Goal: Browse casually: Explore the website without a specific task or goal

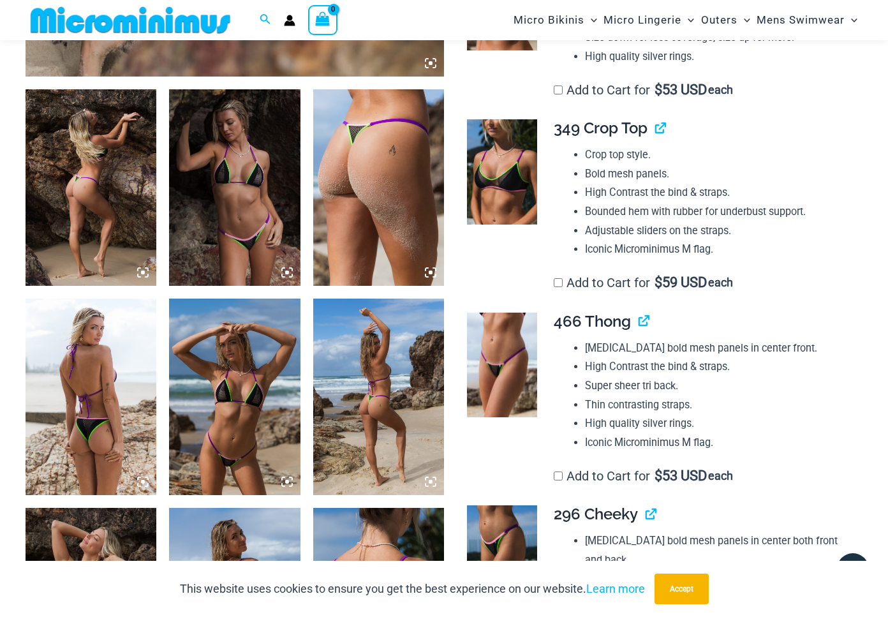
scroll to position [650, 0]
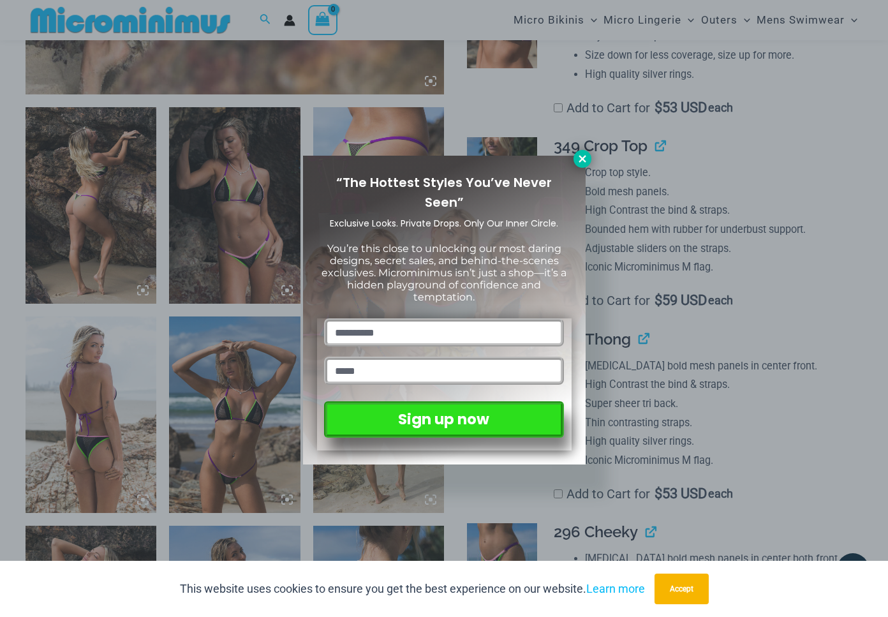
click at [578, 161] on icon at bounding box center [582, 158] width 11 height 11
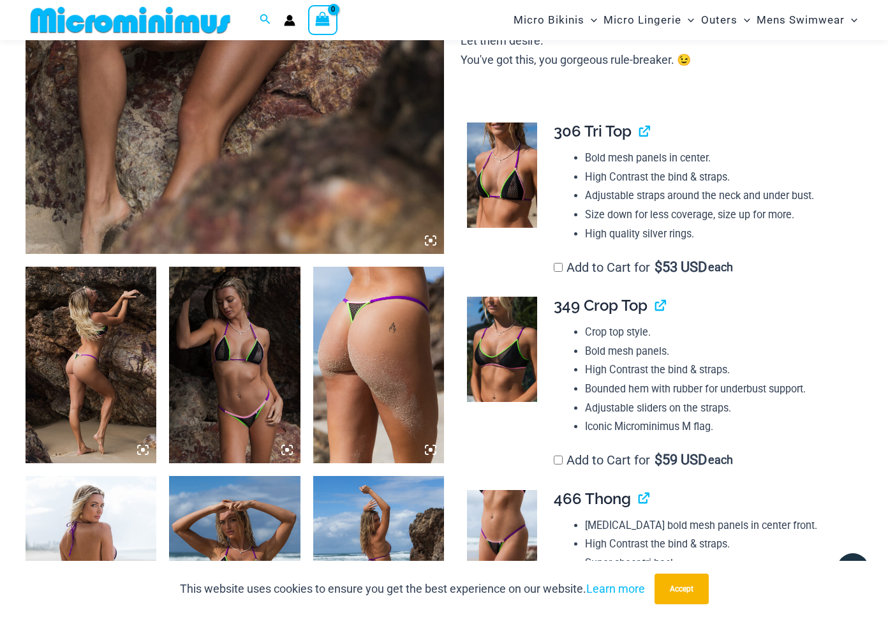
scroll to position [483, 0]
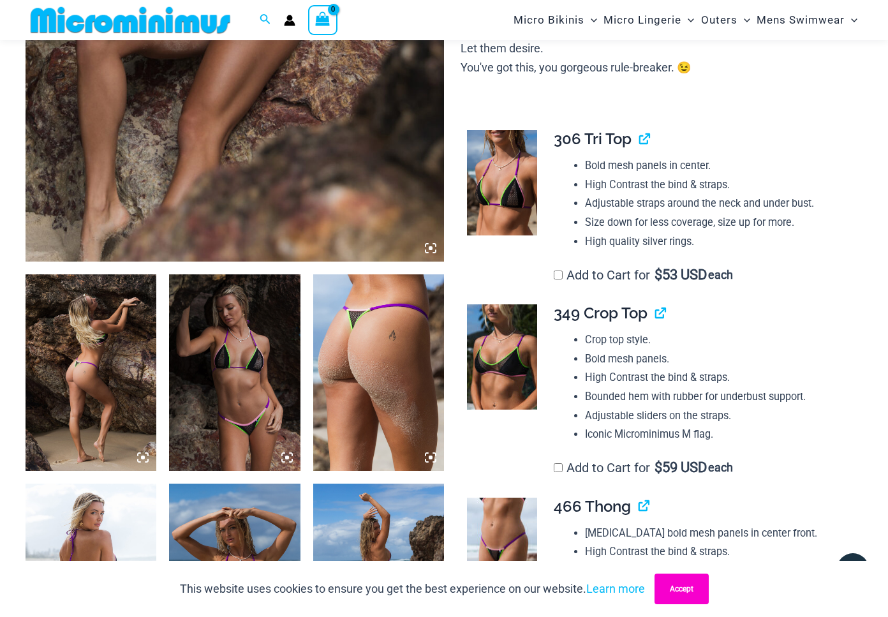
click at [686, 597] on button "Accept" at bounding box center [682, 589] width 54 height 31
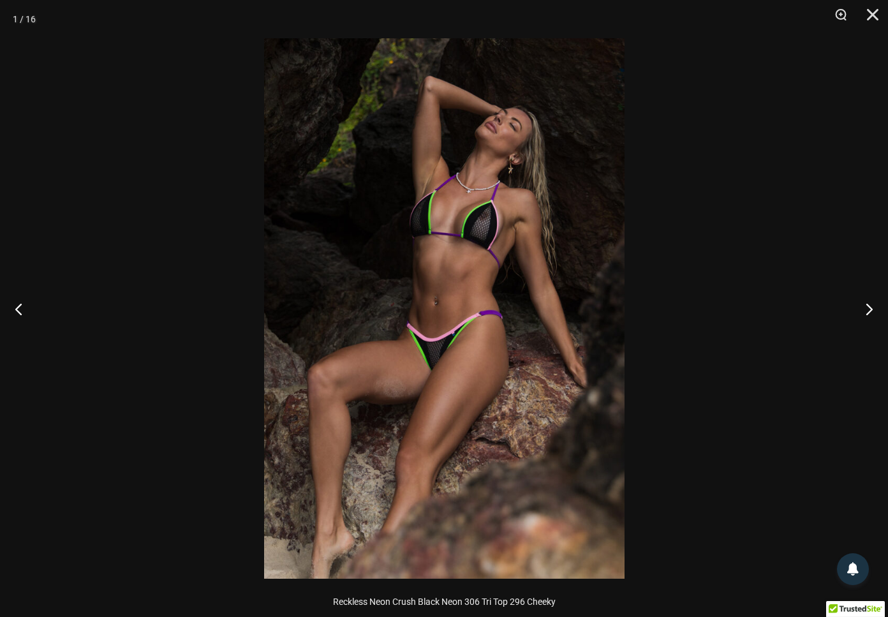
click at [479, 202] on img at bounding box center [444, 308] width 361 height 541
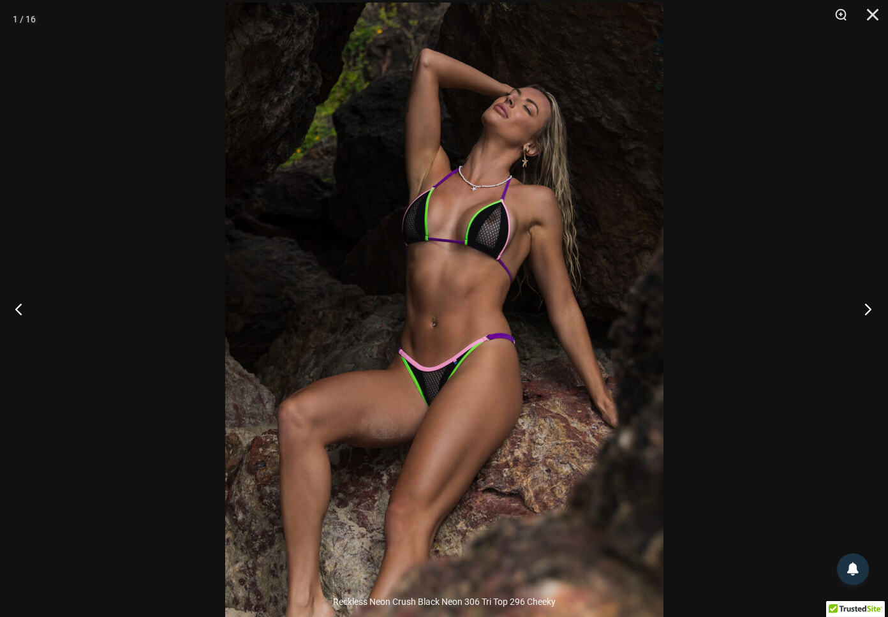
click at [868, 309] on button "Next" at bounding box center [865, 309] width 48 height 64
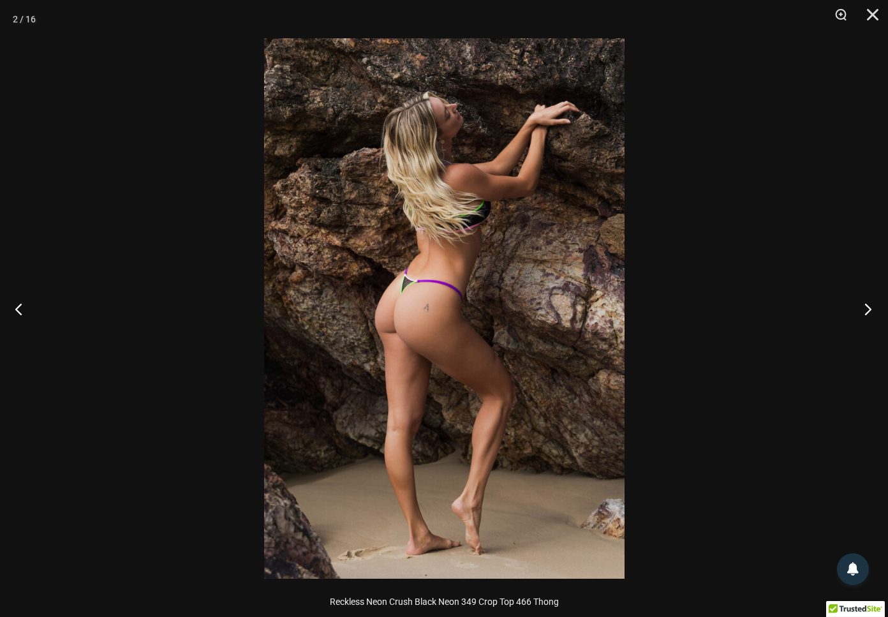
click at [868, 309] on button "Next" at bounding box center [865, 309] width 48 height 64
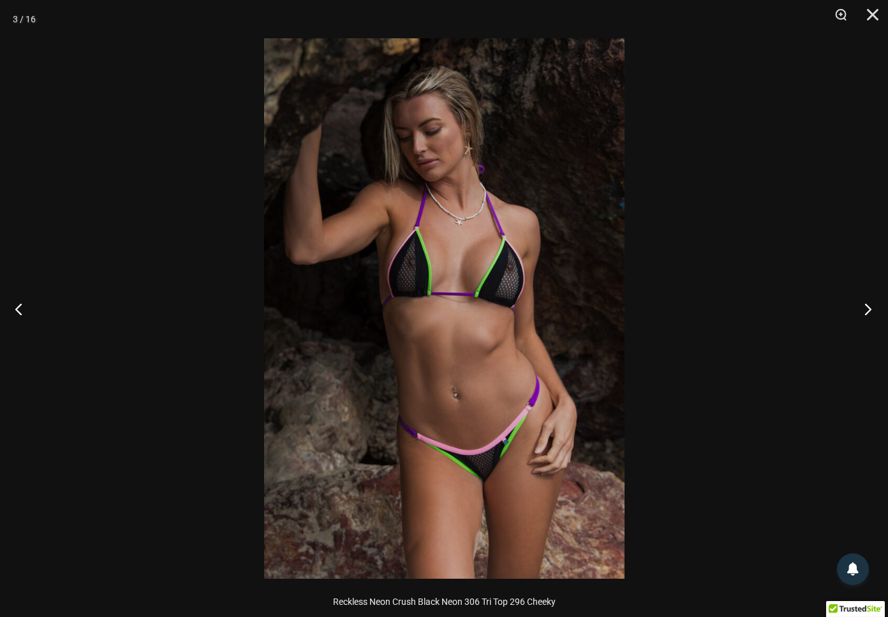
click at [868, 309] on button "Next" at bounding box center [865, 309] width 48 height 64
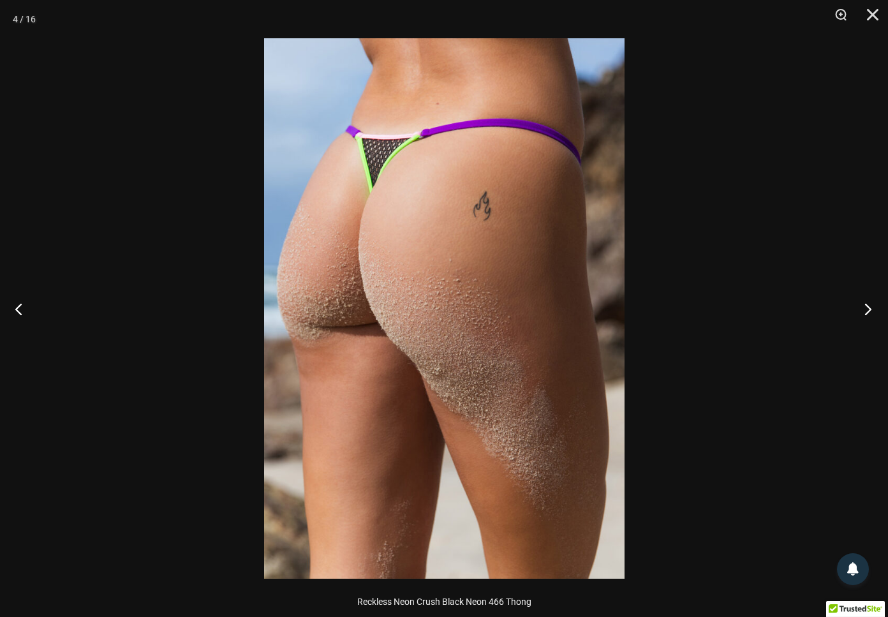
click at [868, 309] on button "Next" at bounding box center [865, 309] width 48 height 64
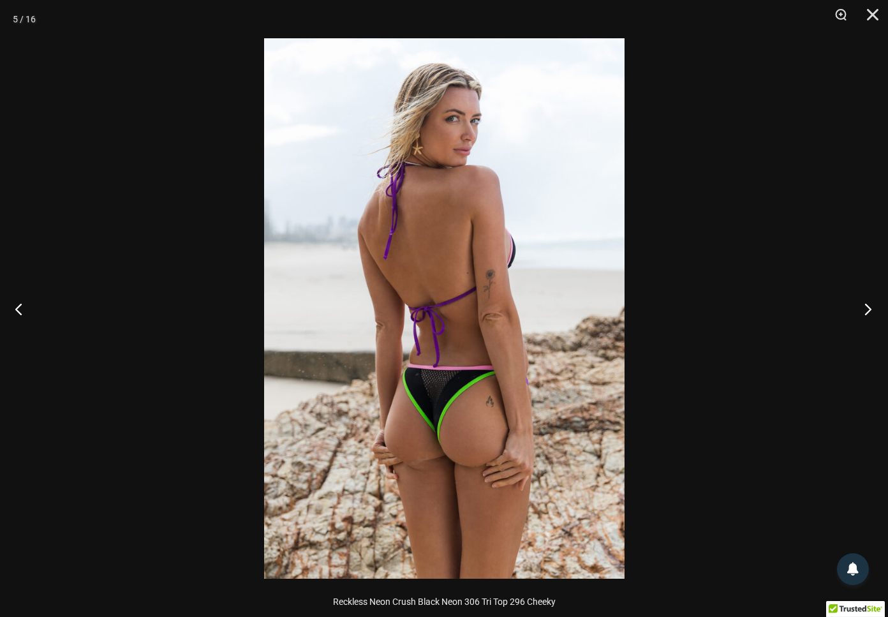
click at [868, 309] on button "Next" at bounding box center [865, 309] width 48 height 64
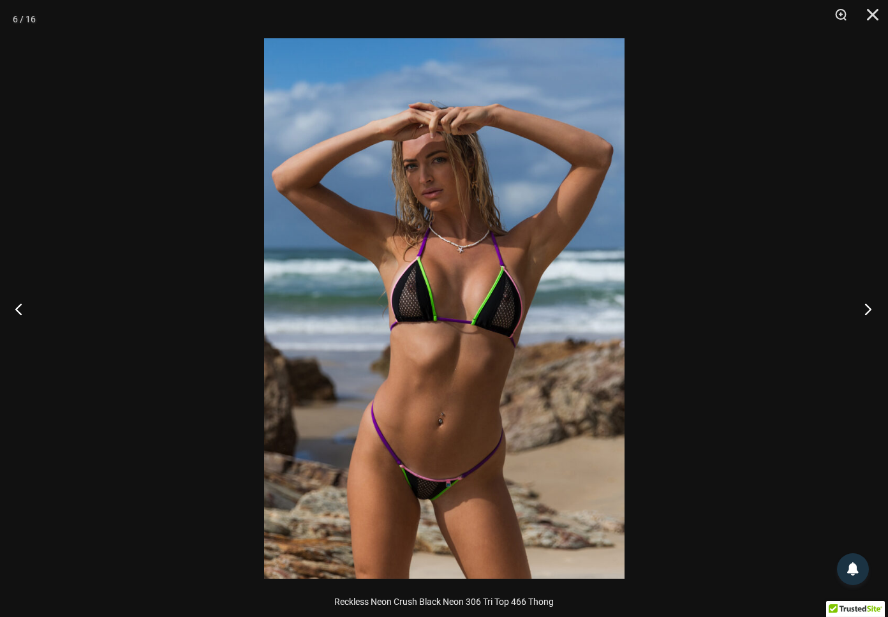
click at [868, 309] on button "Next" at bounding box center [865, 309] width 48 height 64
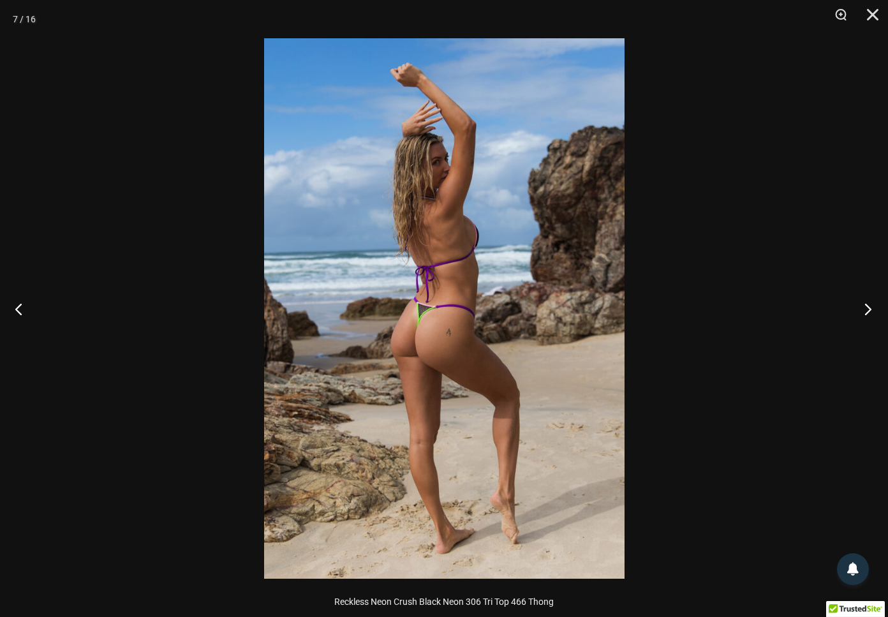
click at [868, 309] on button "Next" at bounding box center [865, 309] width 48 height 64
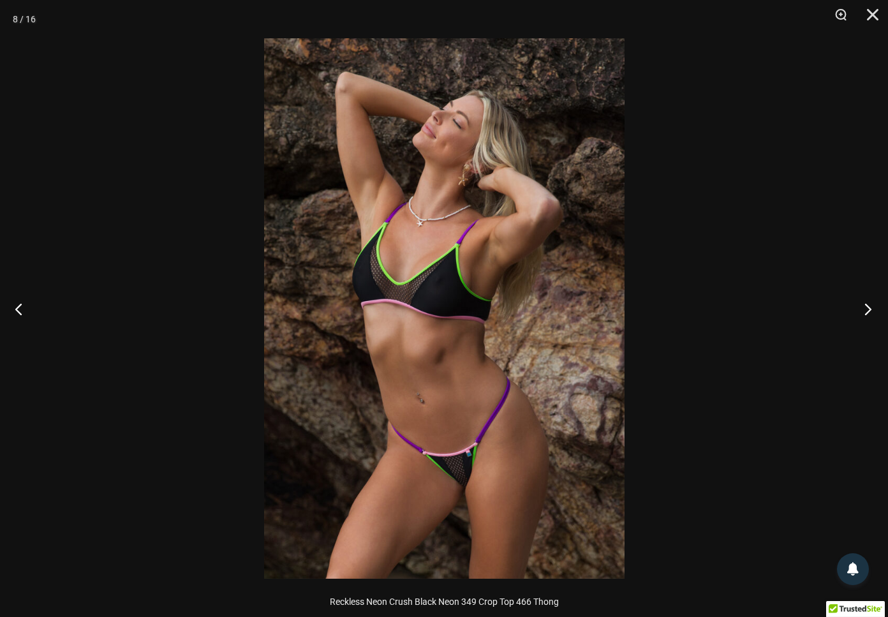
click at [868, 309] on button "Next" at bounding box center [865, 309] width 48 height 64
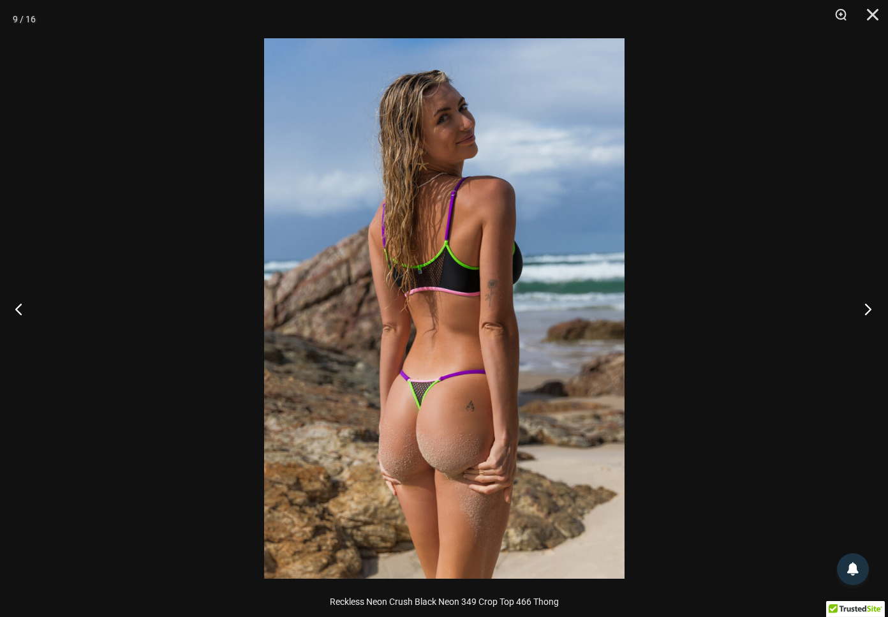
click at [868, 309] on button "Next" at bounding box center [865, 309] width 48 height 64
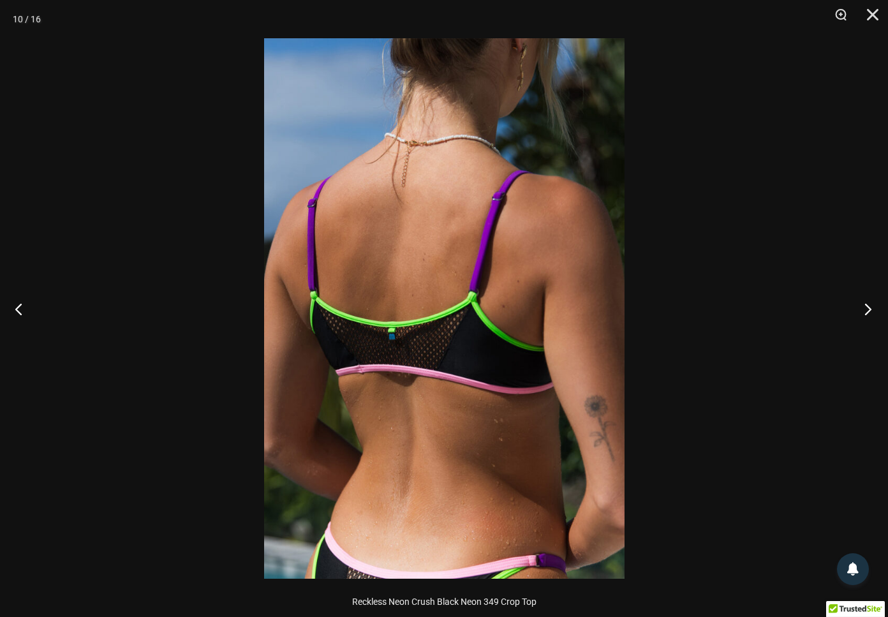
click at [868, 309] on button "Next" at bounding box center [865, 309] width 48 height 64
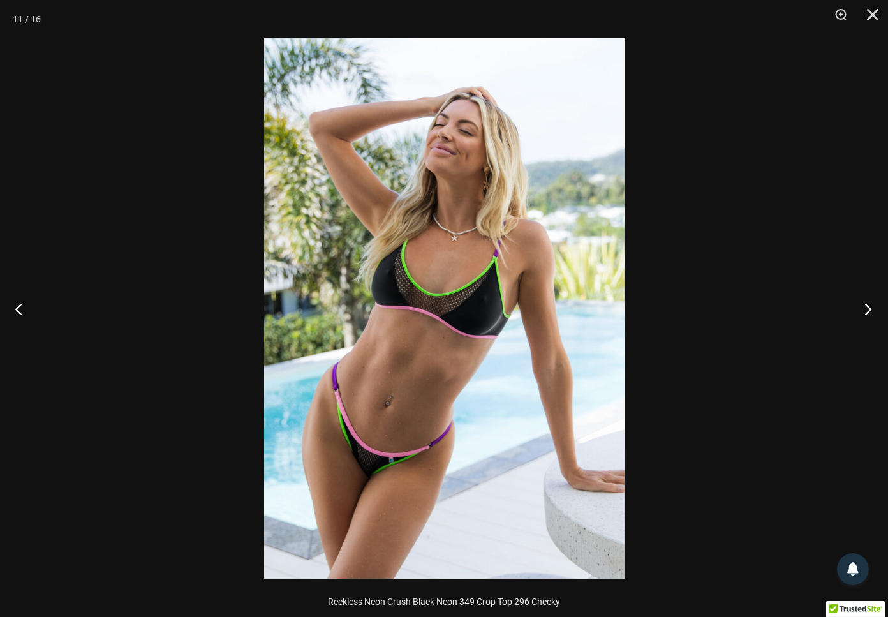
click at [868, 309] on button "Next" at bounding box center [865, 309] width 48 height 64
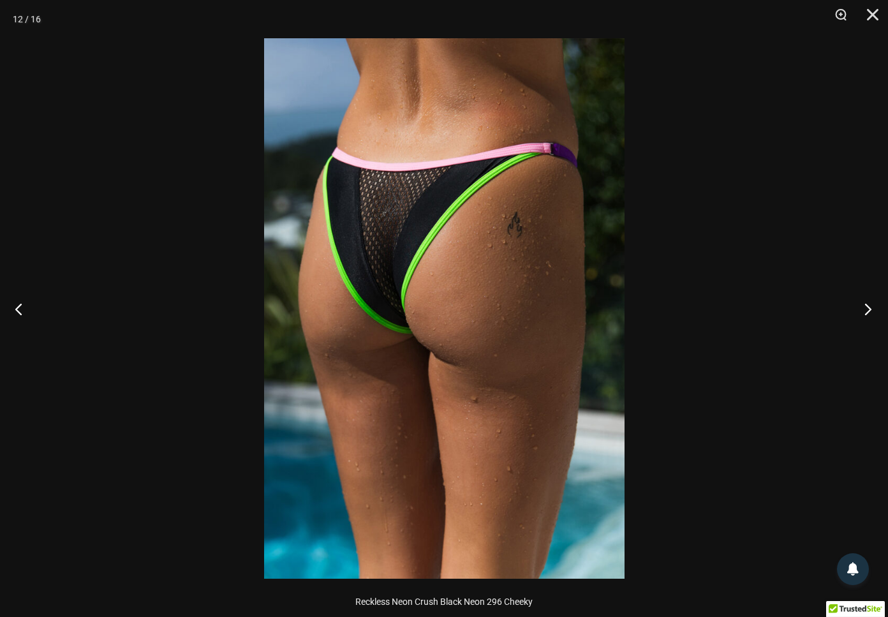
click at [868, 309] on button "Next" at bounding box center [865, 309] width 48 height 64
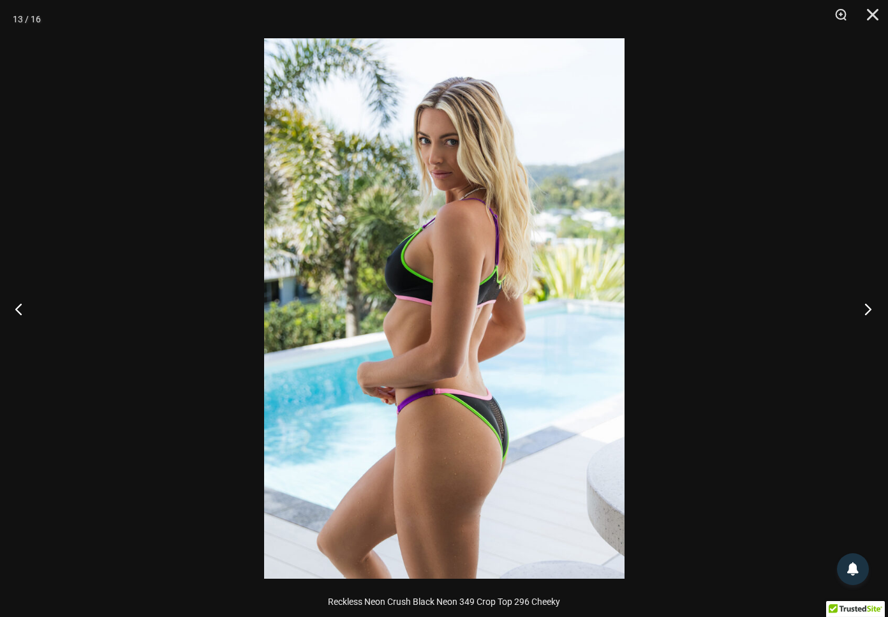
click at [868, 309] on button "Next" at bounding box center [865, 309] width 48 height 64
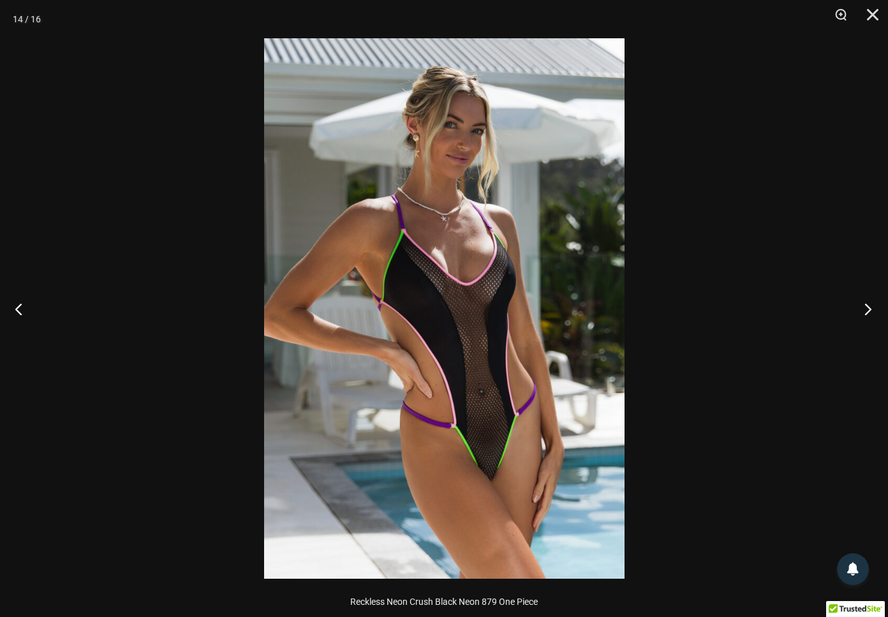
click at [868, 309] on button "Next" at bounding box center [865, 309] width 48 height 64
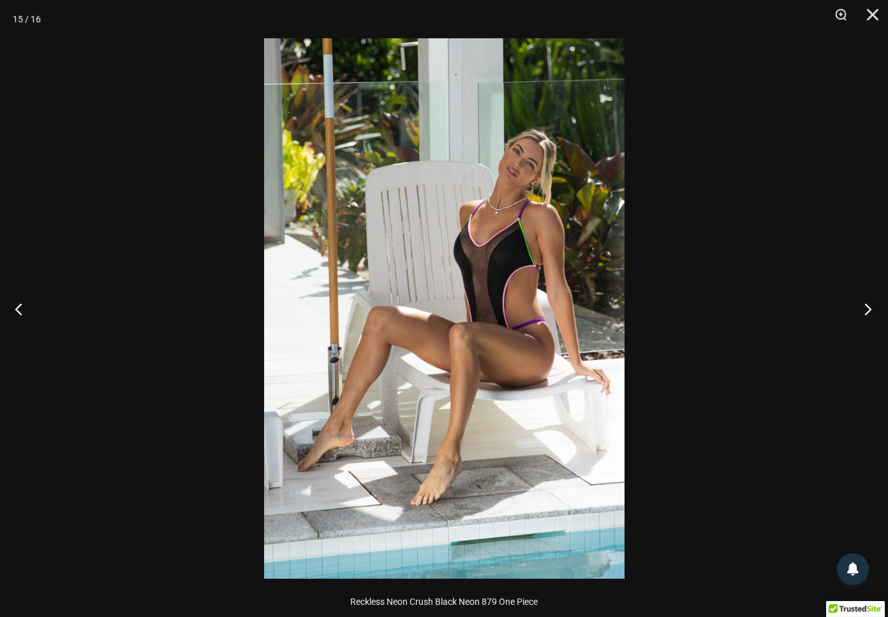
click at [868, 309] on button "Next" at bounding box center [865, 309] width 48 height 64
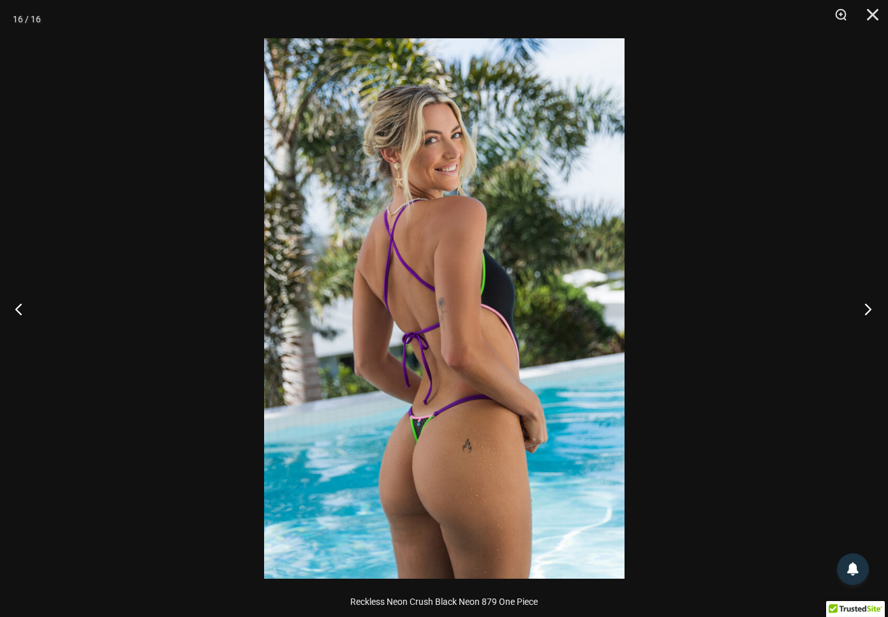
click at [868, 309] on button "Next" at bounding box center [865, 309] width 48 height 64
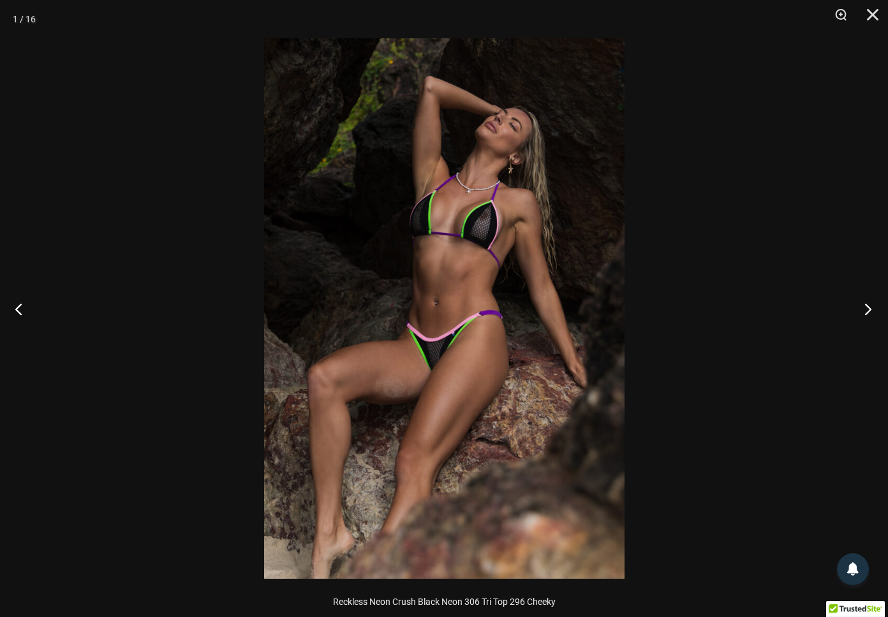
click at [869, 309] on button "Next" at bounding box center [865, 309] width 48 height 64
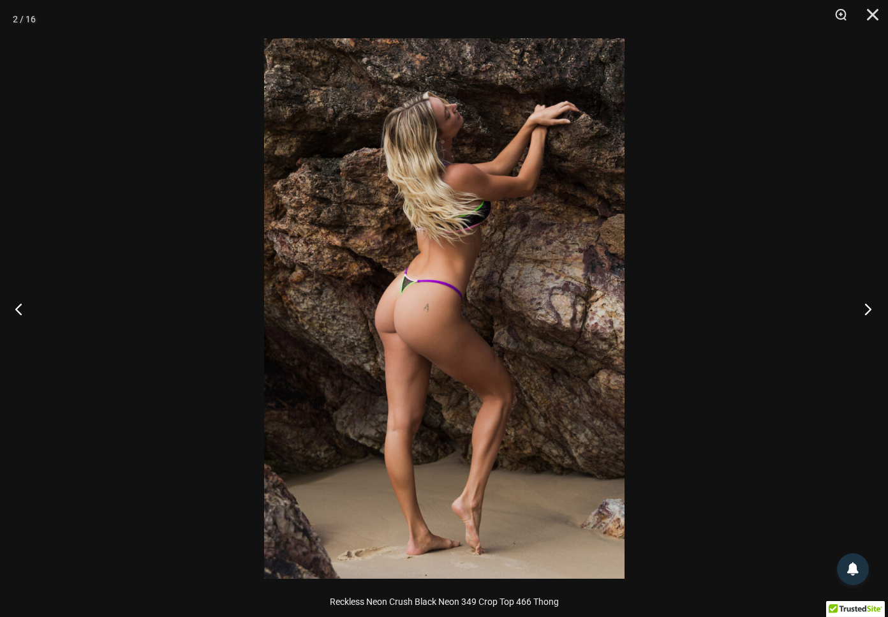
click at [869, 309] on button "Next" at bounding box center [865, 309] width 48 height 64
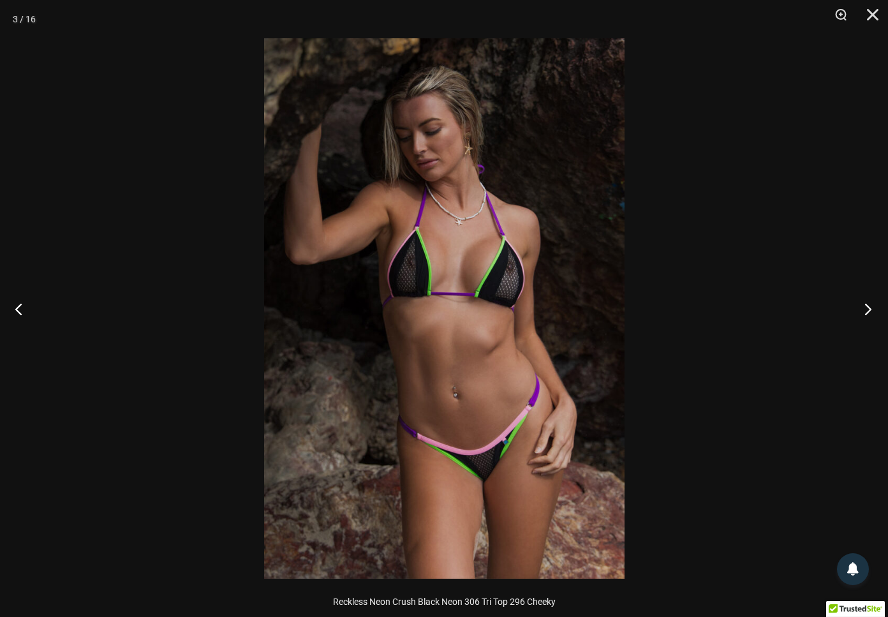
click at [869, 308] on button "Next" at bounding box center [865, 309] width 48 height 64
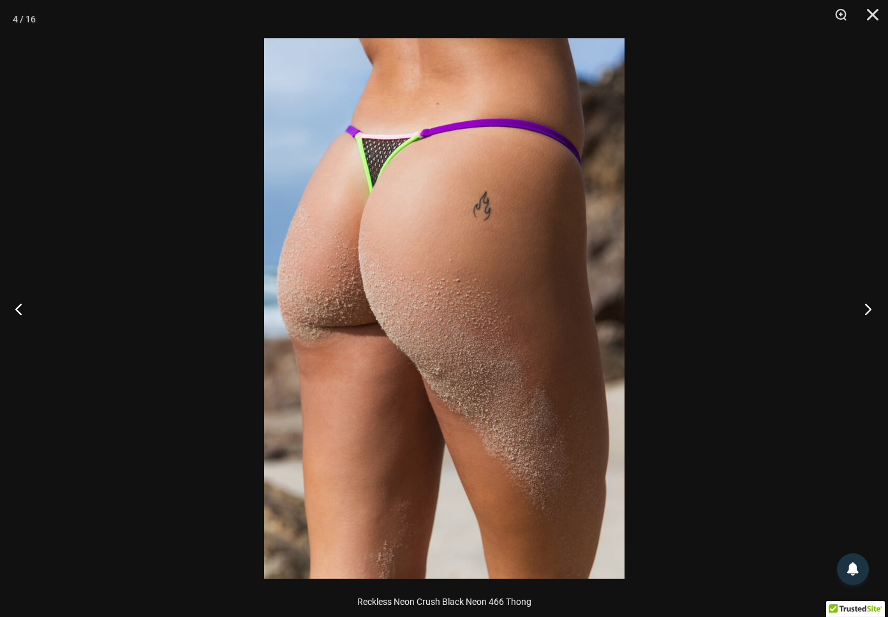
click at [869, 308] on button "Next" at bounding box center [865, 309] width 48 height 64
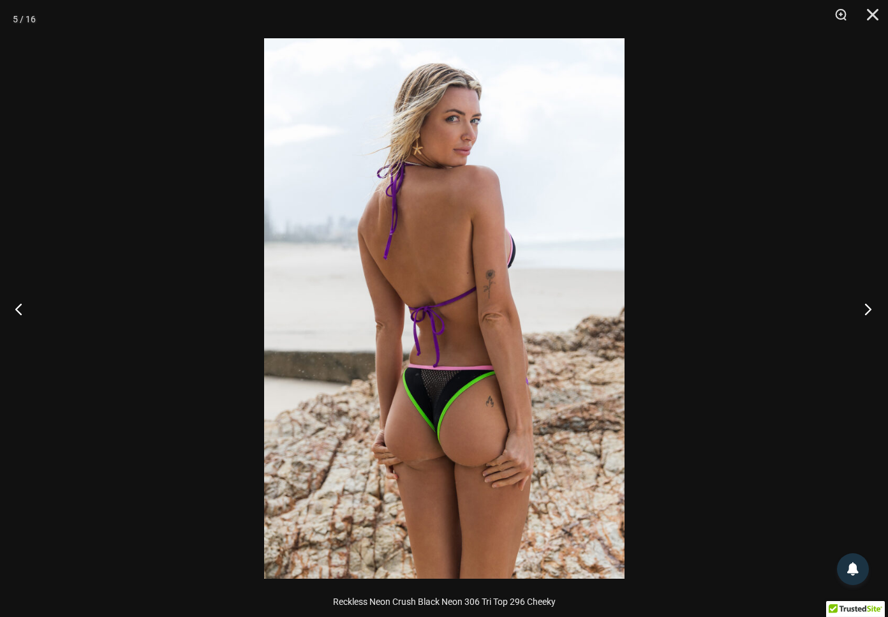
click at [869, 308] on button "Next" at bounding box center [865, 309] width 48 height 64
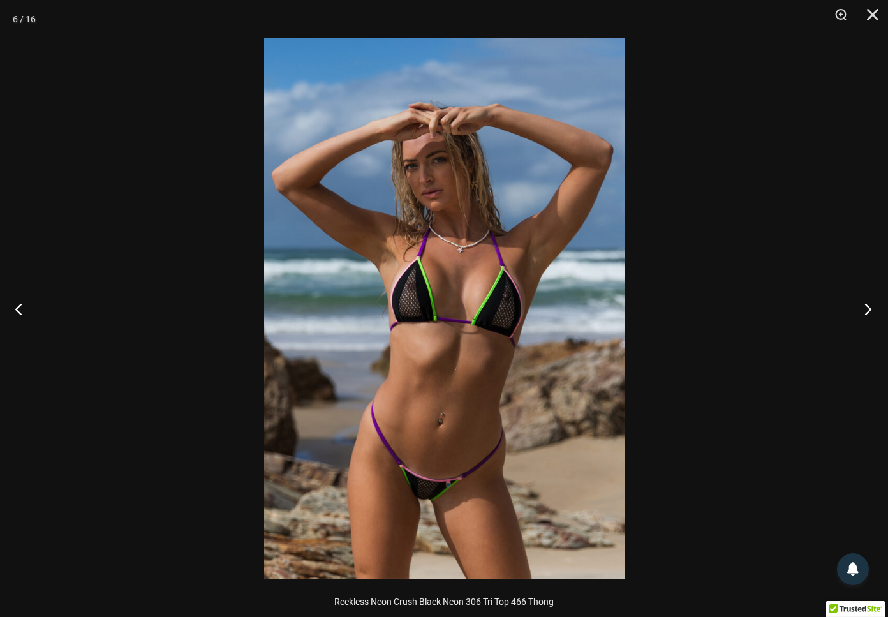
click at [869, 308] on button "Next" at bounding box center [865, 309] width 48 height 64
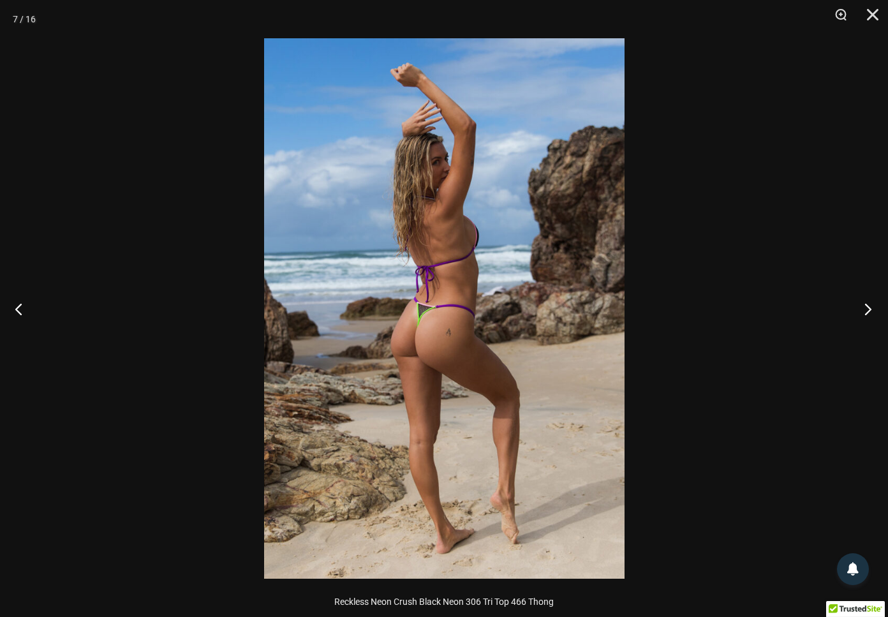
click at [869, 309] on button "Next" at bounding box center [865, 309] width 48 height 64
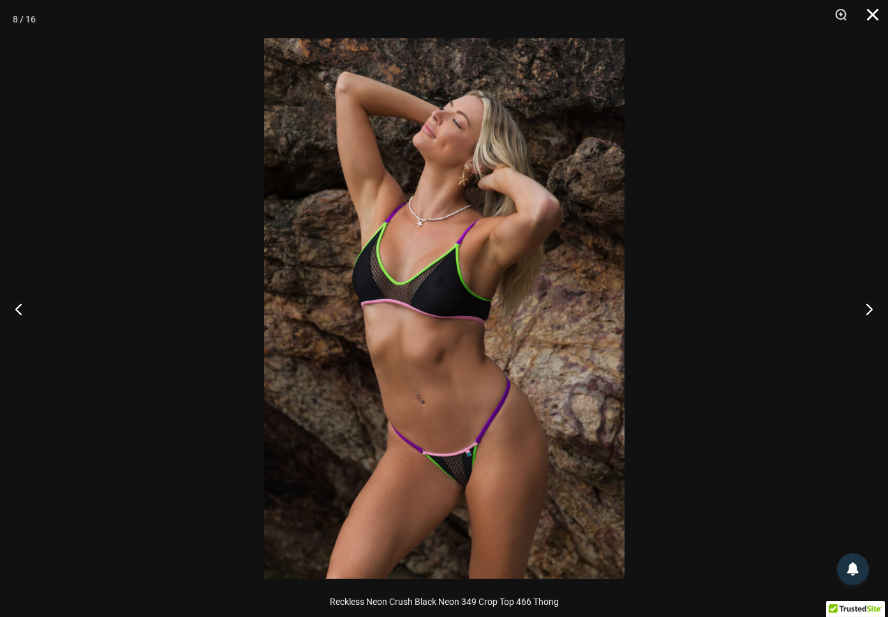
click at [869, 10] on button "Close" at bounding box center [869, 19] width 32 height 38
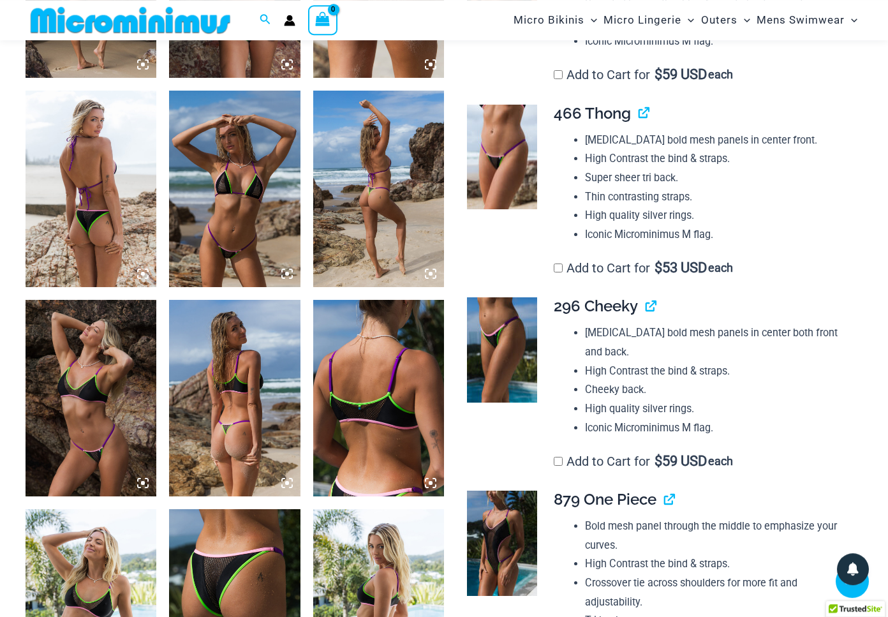
scroll to position [902, 0]
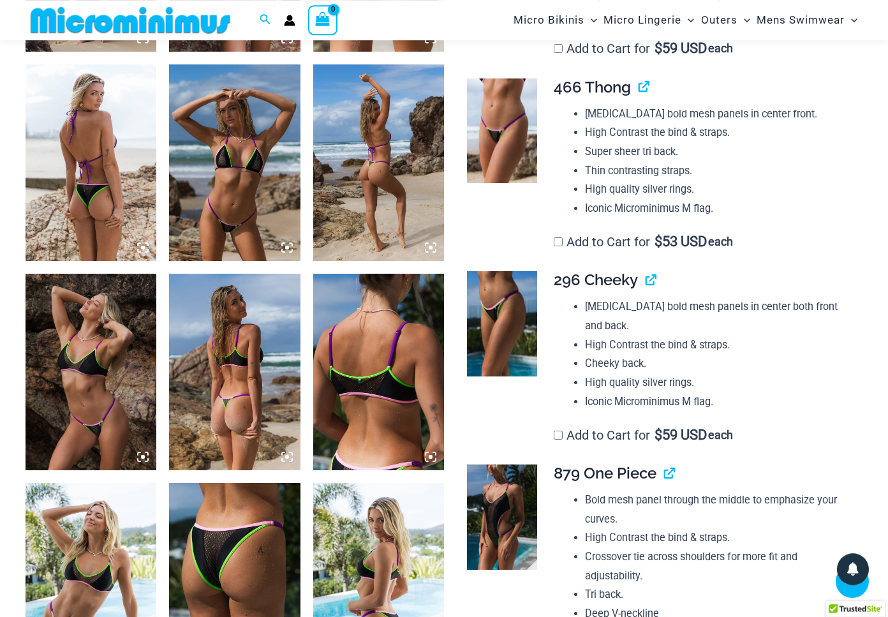
click at [381, 209] on img at bounding box center [378, 162] width 131 height 197
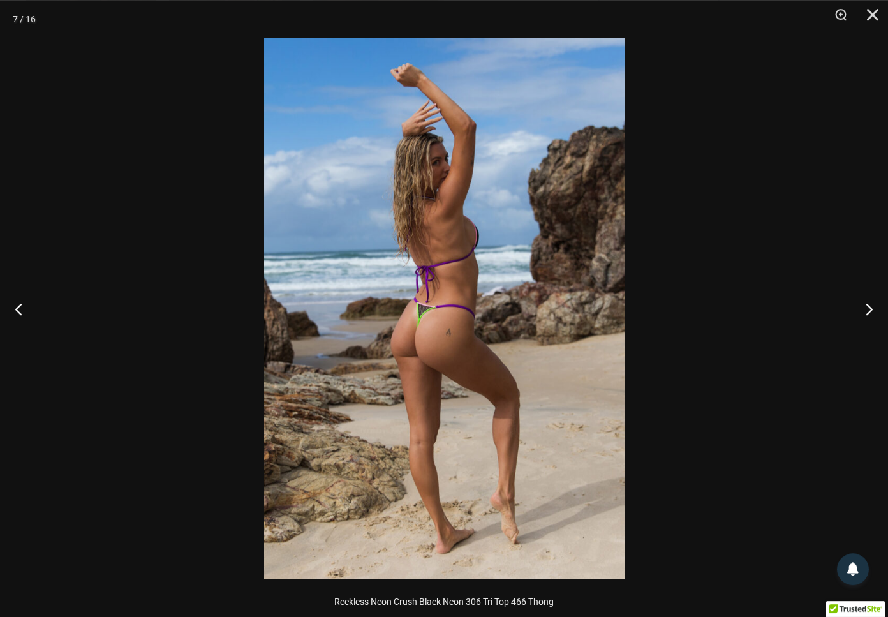
click at [407, 281] on img at bounding box center [444, 308] width 361 height 541
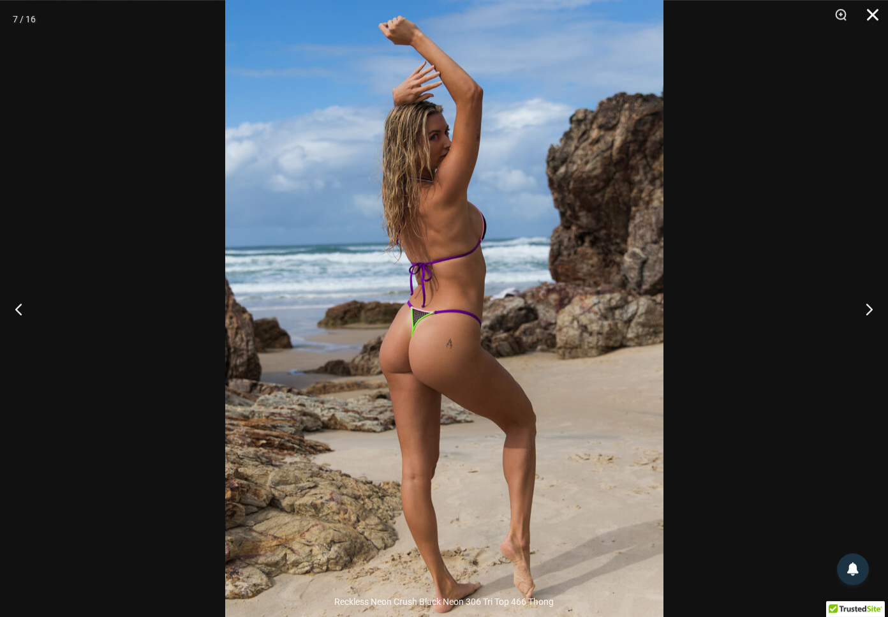
click at [872, 16] on button "Close" at bounding box center [869, 19] width 32 height 38
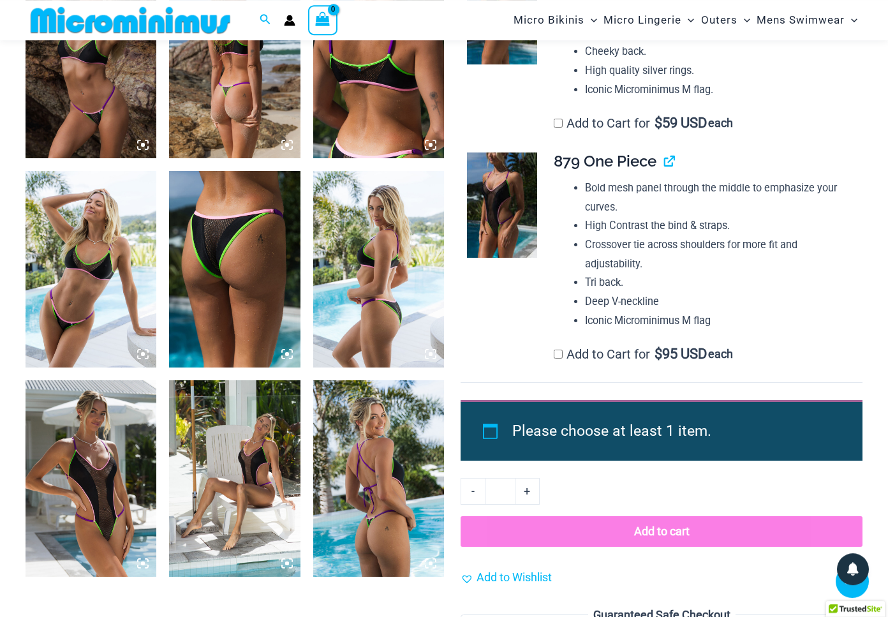
scroll to position [1216, 0]
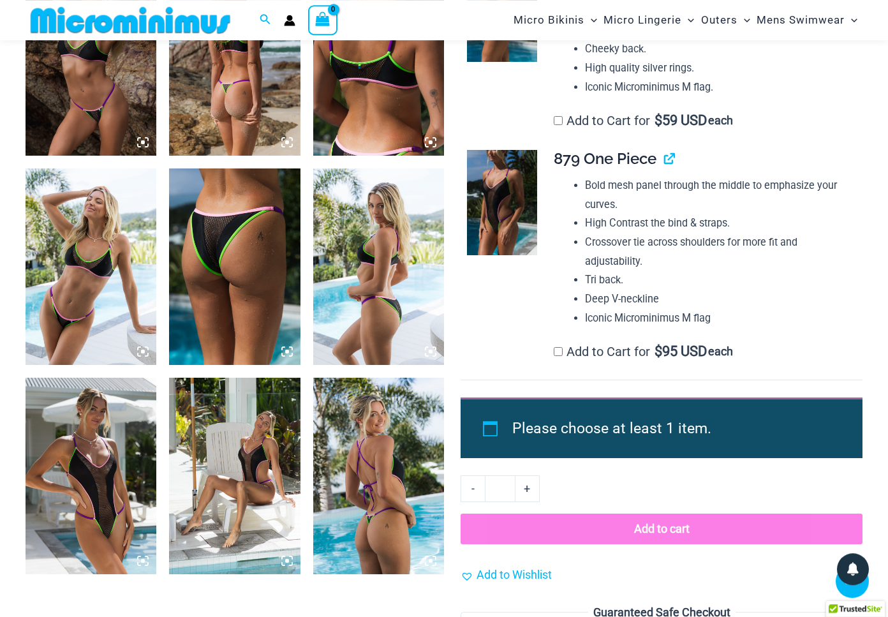
click at [376, 445] on img at bounding box center [378, 476] width 131 height 197
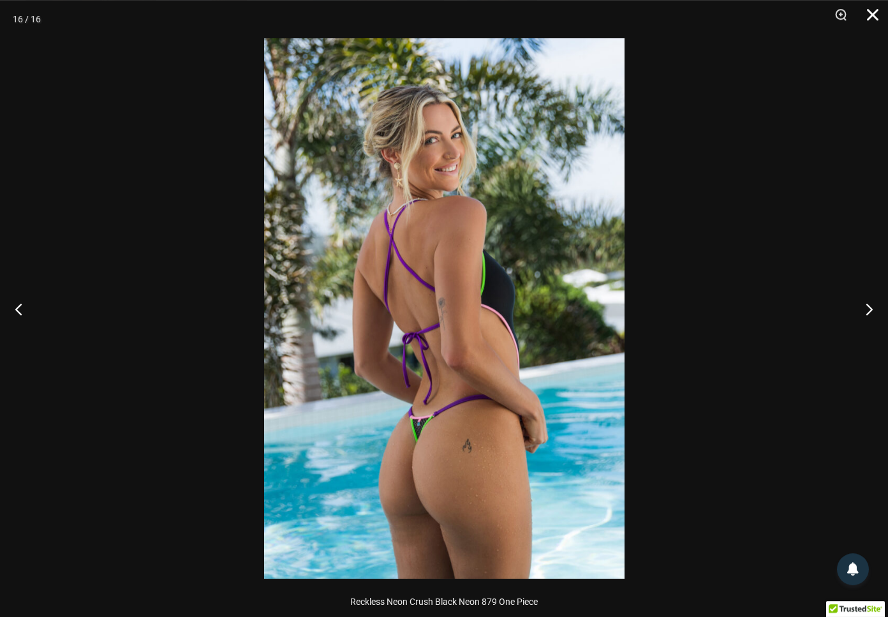
click at [870, 13] on button "Close" at bounding box center [869, 19] width 32 height 38
